Goal: Information Seeking & Learning: Learn about a topic

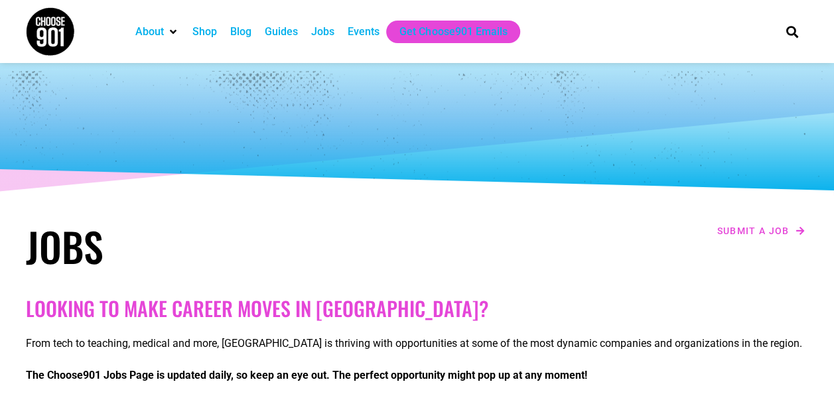
click at [326, 35] on div "Jobs" at bounding box center [322, 32] width 23 height 16
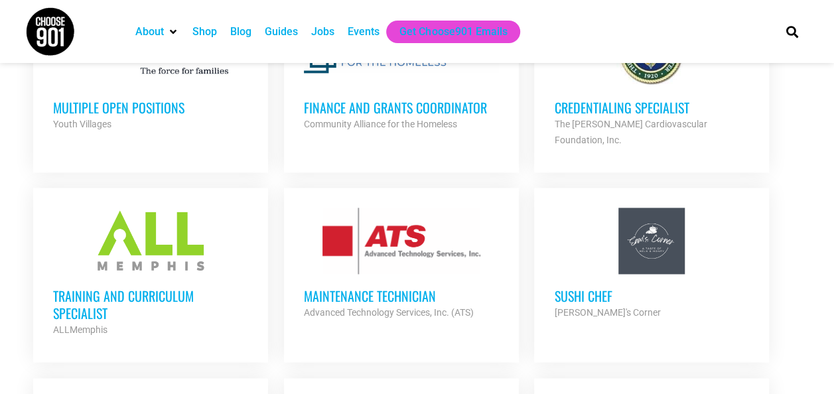
scroll to position [822, 0]
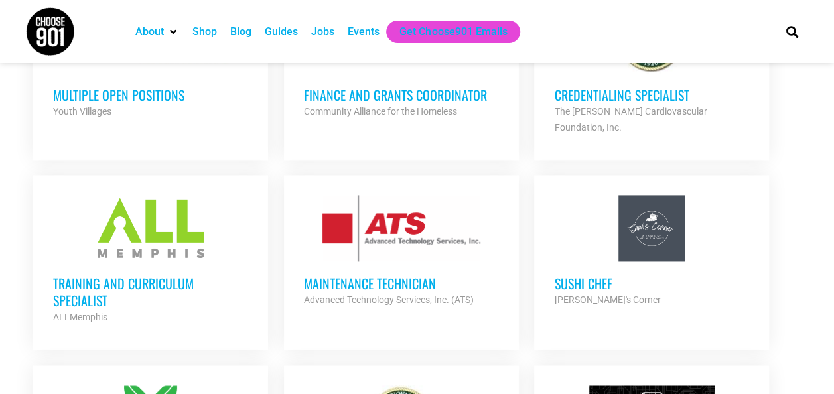
click at [167, 275] on h3 "Training and Curriculum Specialist" at bounding box center [150, 292] width 195 height 35
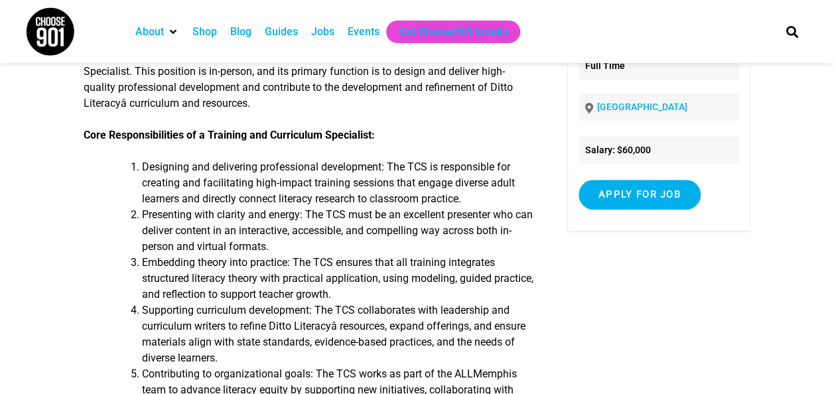
scroll to position [139, 0]
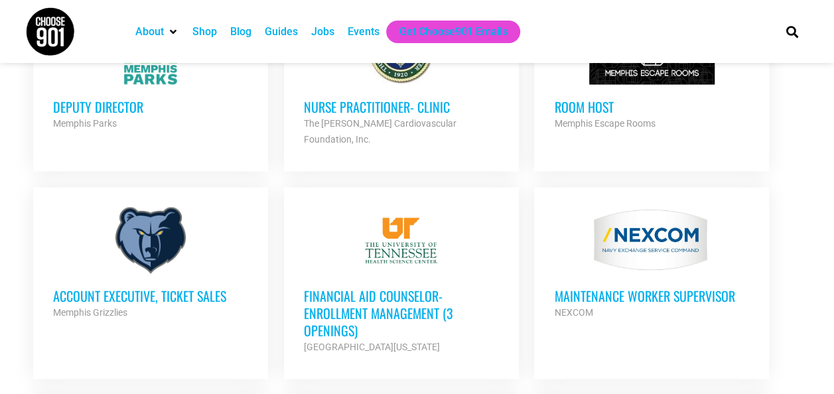
scroll to position [1441, 0]
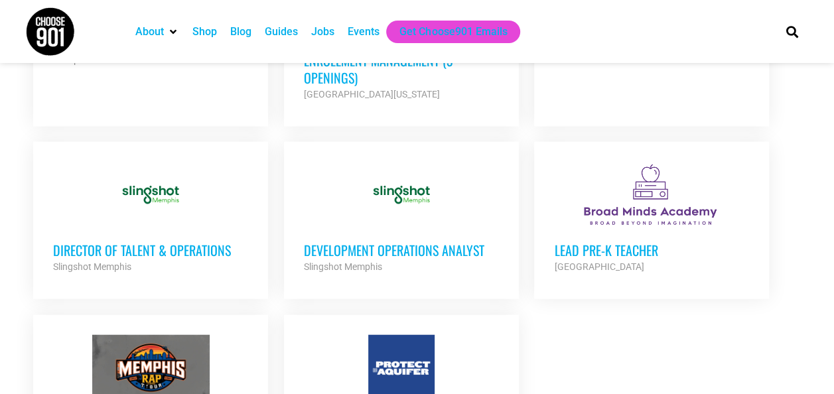
click at [334, 242] on h3 "Development Operations Analyst" at bounding box center [401, 250] width 195 height 17
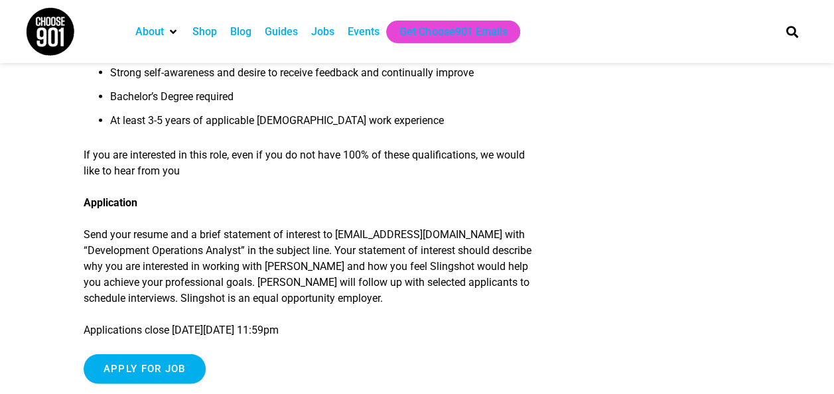
scroll to position [1475, 0]
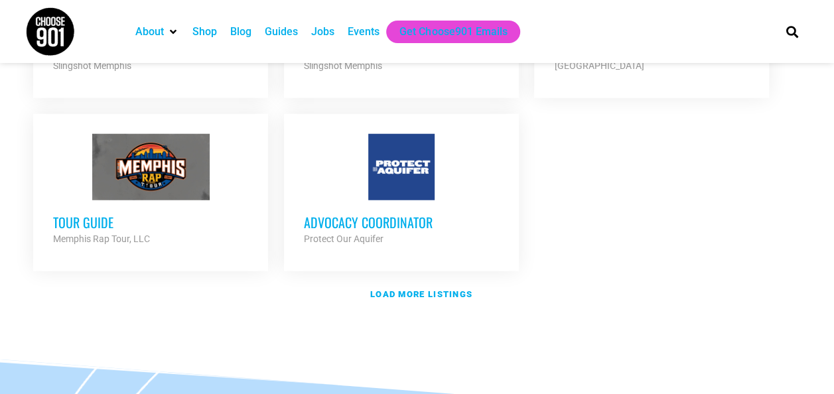
scroll to position [1642, 0]
click at [441, 290] on strong "Load more listings" at bounding box center [421, 295] width 102 height 10
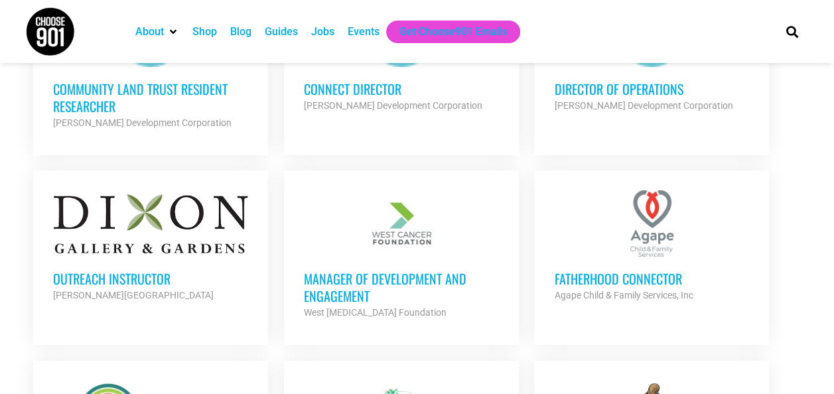
scroll to position [2194, 0]
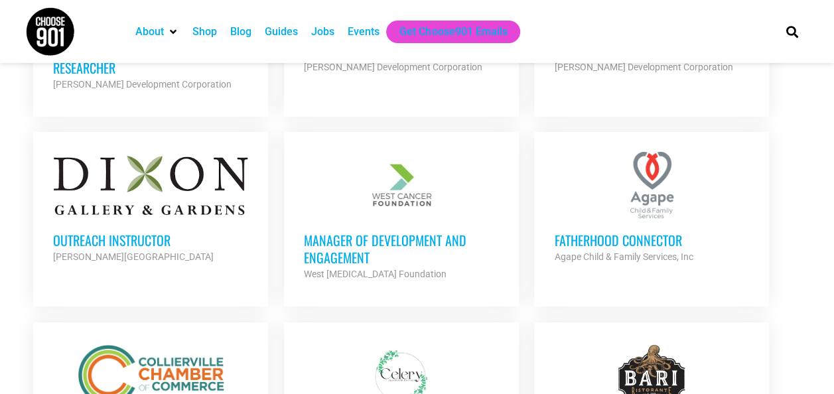
click at [409, 232] on h3 "Manager of Development and Engagement" at bounding box center [401, 249] width 195 height 35
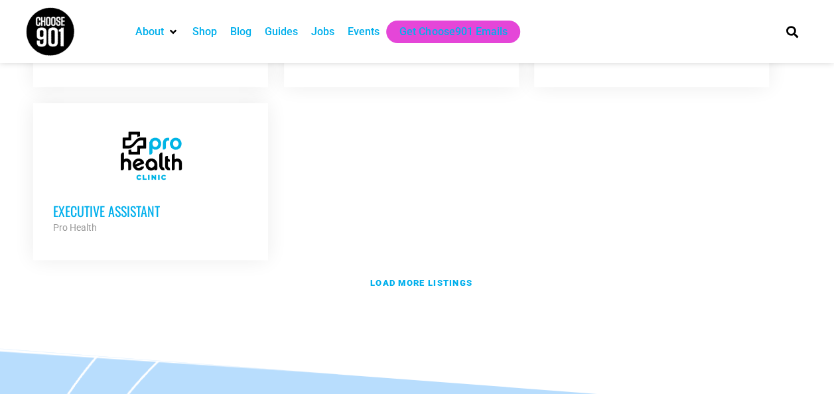
scroll to position [3017, 0]
